Goal: Task Accomplishment & Management: Manage account settings

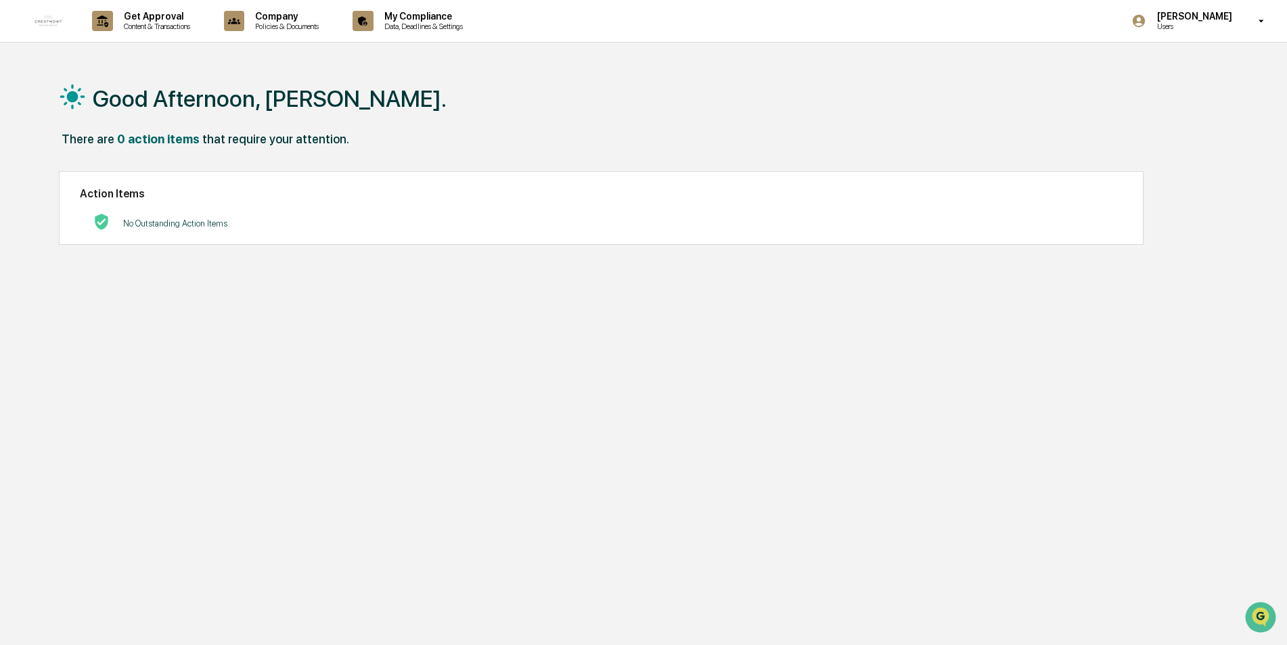
click at [1176, 24] on p "Users" at bounding box center [1192, 26] width 93 height 9
click at [1174, 68] on li "Switch to Admin view..." at bounding box center [1187, 68] width 189 height 25
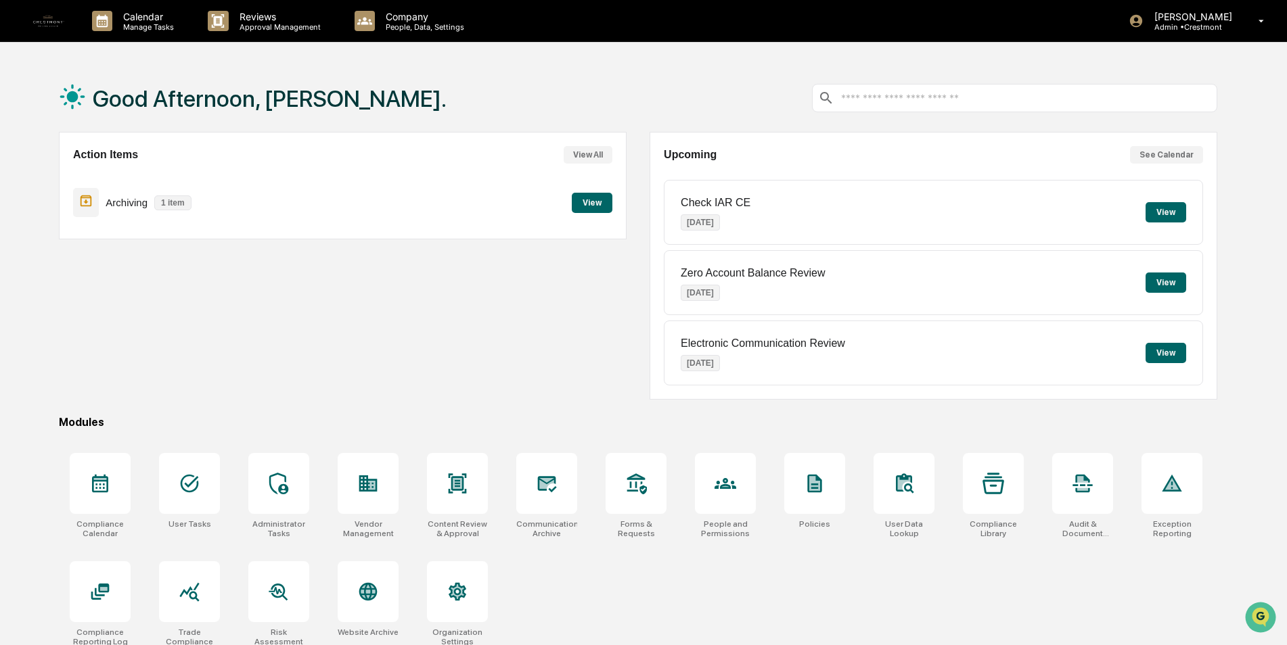
drag, startPoint x: 614, startPoint y: 208, endPoint x: 605, endPoint y: 208, distance: 8.8
click at [614, 209] on div "Action Items View All Archiving 1 item View" at bounding box center [343, 186] width 568 height 108
click at [603, 202] on button "View" at bounding box center [592, 203] width 41 height 20
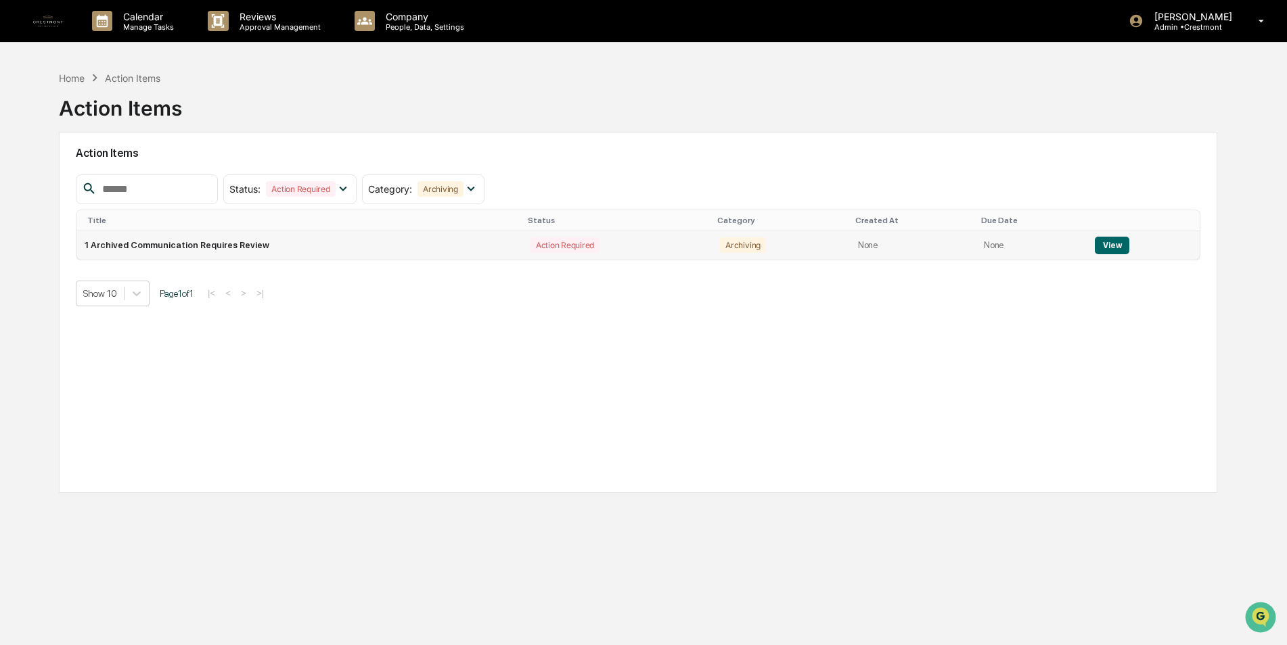
click at [1103, 247] on button "View" at bounding box center [1112, 246] width 34 height 18
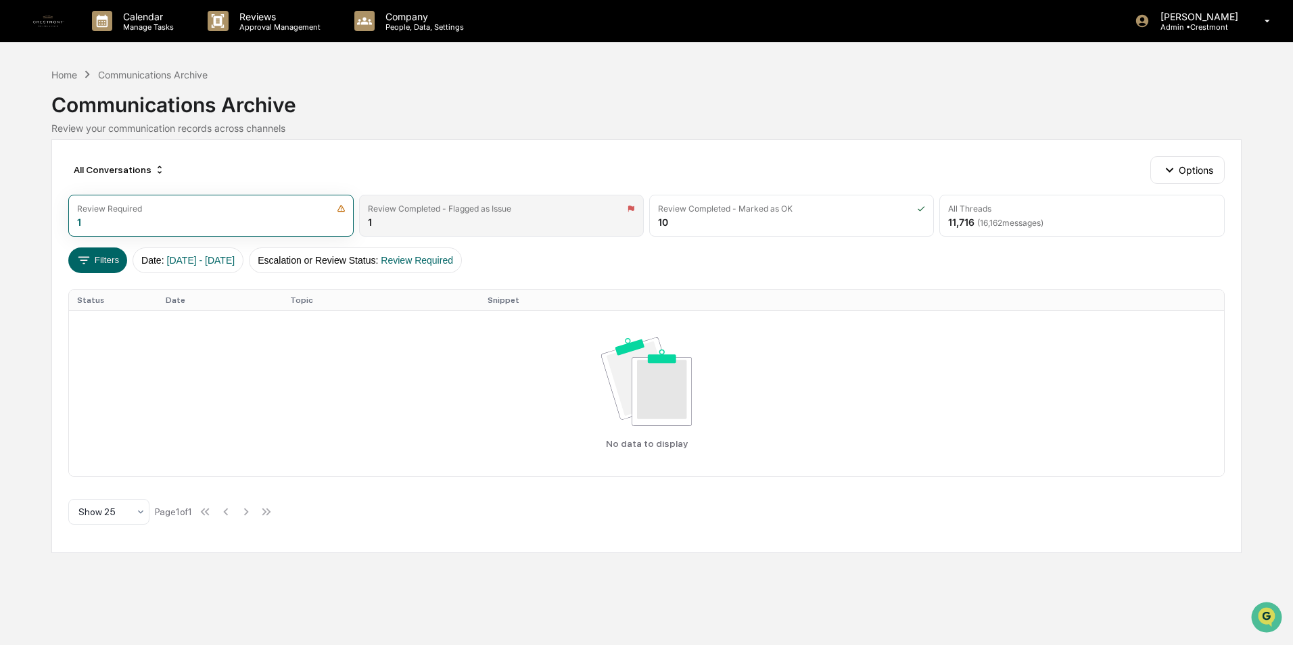
click at [438, 206] on div "Review Completed - Flagged as Issue" at bounding box center [439, 209] width 143 height 10
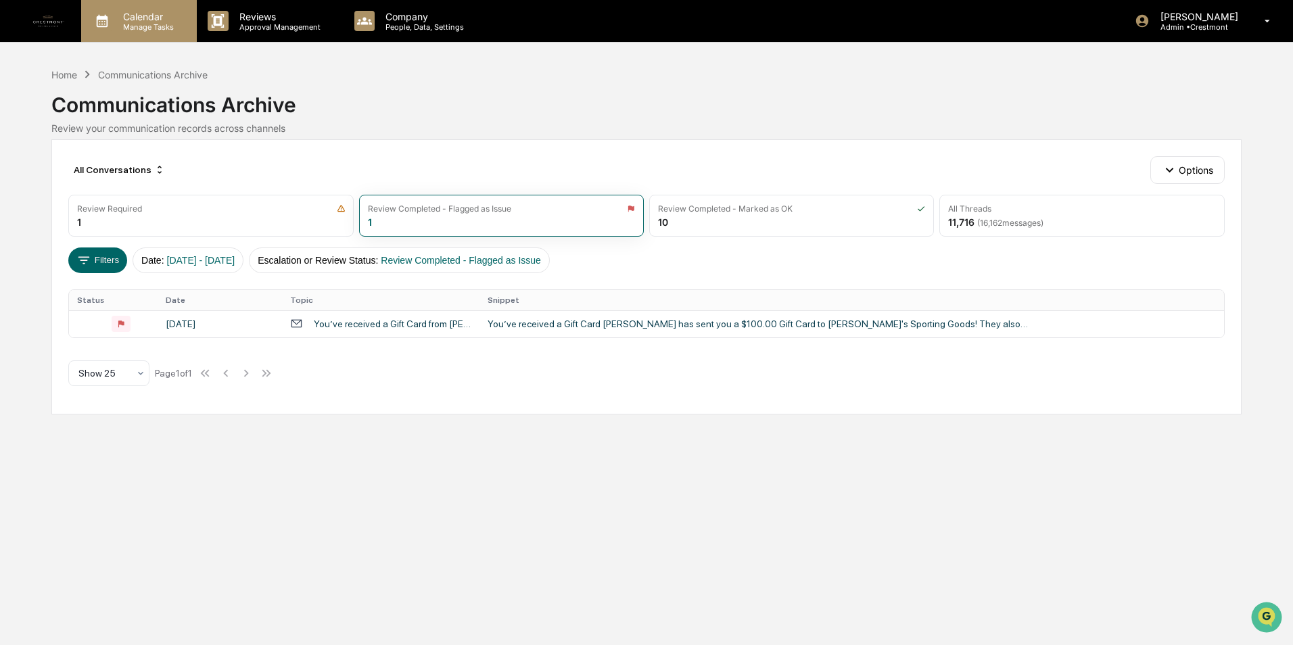
click at [154, 28] on p "Manage Tasks" at bounding box center [146, 26] width 68 height 9
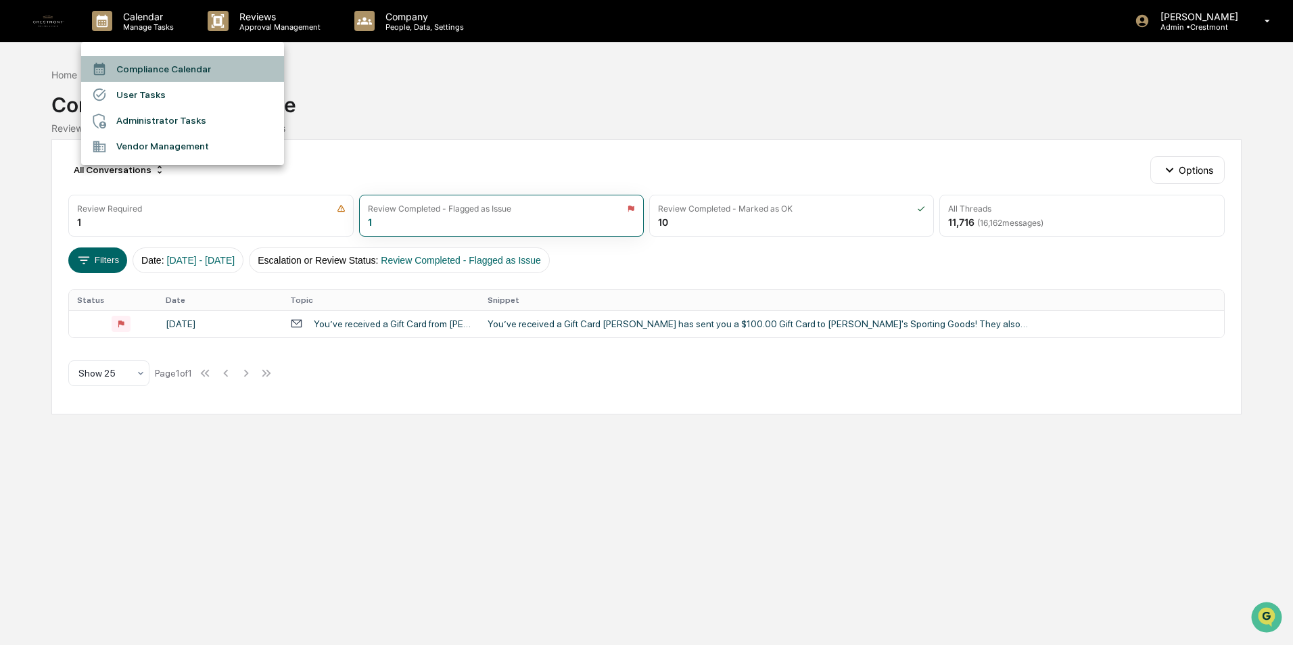
click at [155, 63] on li "Compliance Calendar" at bounding box center [182, 69] width 203 height 26
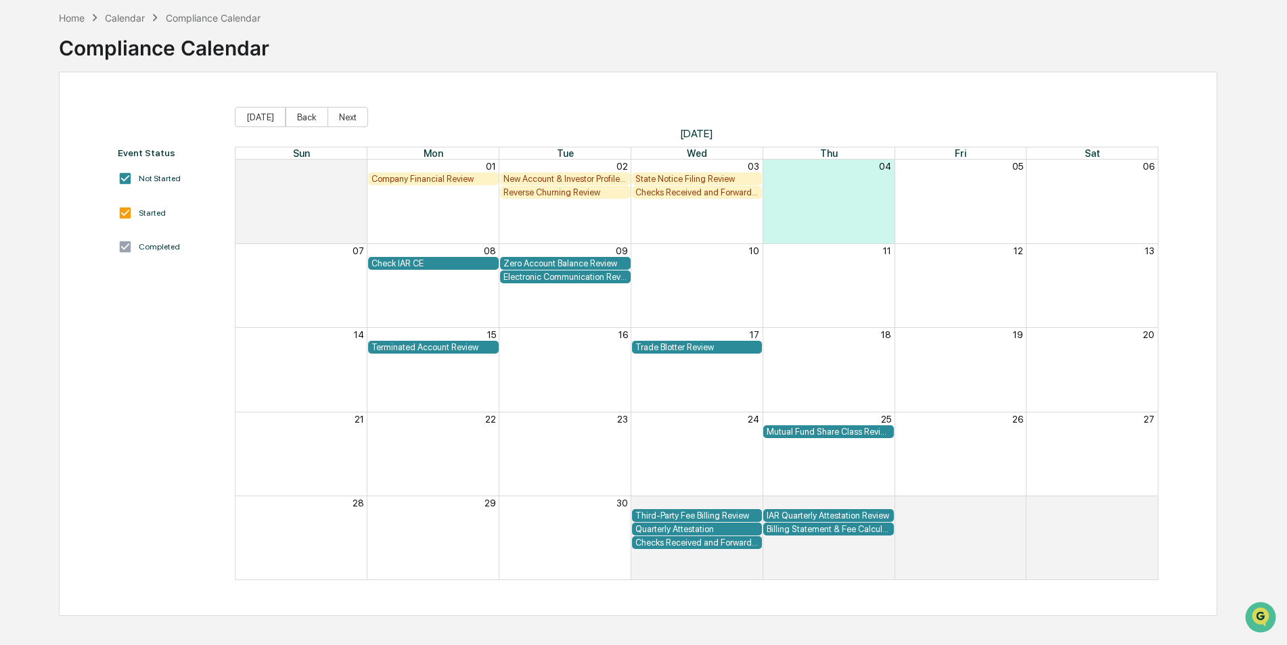
scroll to position [64, 0]
